Goal: Task Accomplishment & Management: Use online tool/utility

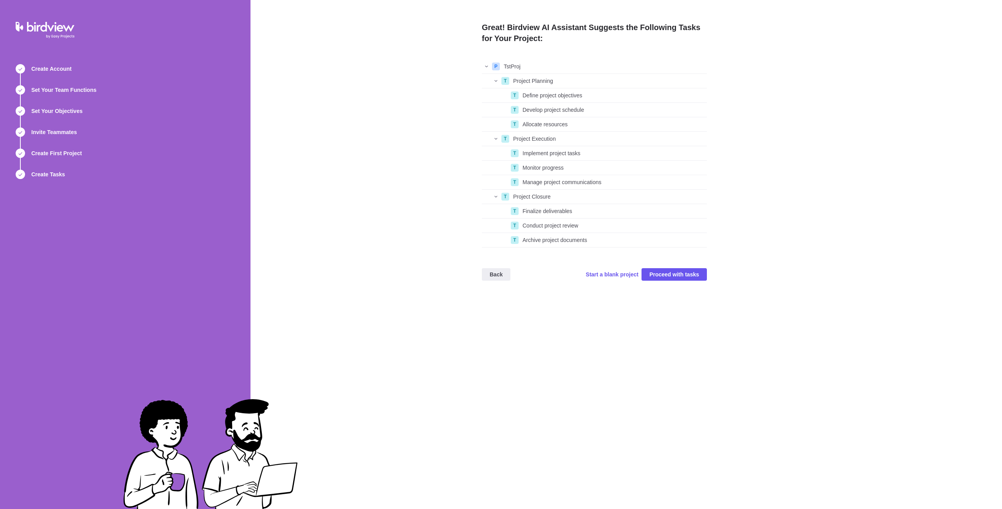
scroll to position [182, 219]
click at [669, 275] on span "Proceed with tasks" at bounding box center [674, 274] width 50 height 9
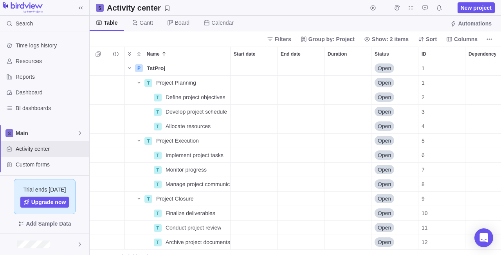
scroll to position [0, 0]
